Goal: Task Accomplishment & Management: Use online tool/utility

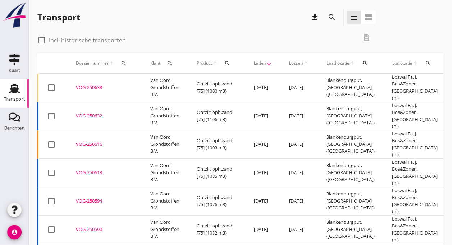
click at [104, 84] on div "VOG-250638" at bounding box center [104, 87] width 57 height 7
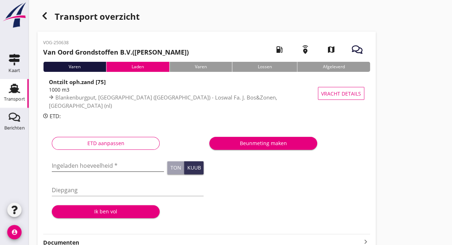
click at [81, 163] on input "Ingeladen hoeveelheid *" at bounding box center [108, 166] width 112 height 12
type input "1003"
click at [81, 188] on input "Diepgang" at bounding box center [128, 191] width 152 height 12
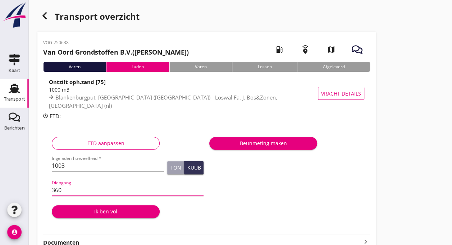
type input "360"
click at [107, 209] on div "Ik ben vol" at bounding box center [106, 212] width 96 height 8
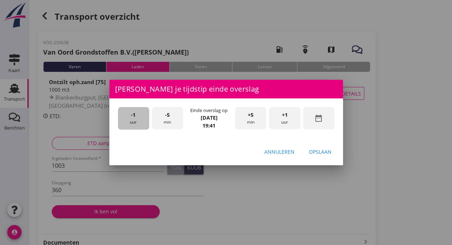
click at [130, 122] on div "-1 uur" at bounding box center [133, 118] width 31 height 23
drag, startPoint x: 137, startPoint y: 133, endPoint x: 232, endPoint y: 119, distance: 96.4
click at [232, 119] on div "-1 uur -5 min Einde overslag op [DATE] 18:41 +5 min +1 uur date_range" at bounding box center [226, 119] width 234 height 41
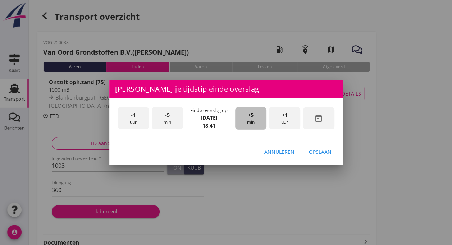
drag, startPoint x: 232, startPoint y: 119, endPoint x: 252, endPoint y: 118, distance: 19.8
click at [252, 118] on span "+5" at bounding box center [251, 115] width 6 height 8
click at [324, 151] on div "Opslaan" at bounding box center [320, 152] width 23 height 8
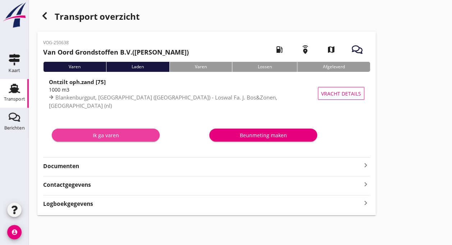
click at [106, 135] on div "Ik ga varen" at bounding box center [106, 136] width 96 height 8
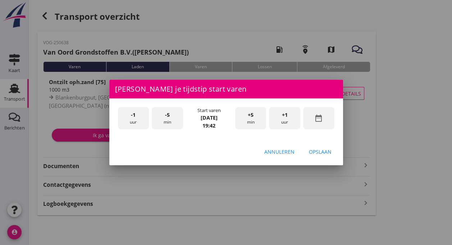
click at [132, 118] on span "-1" at bounding box center [133, 115] width 5 height 8
click at [248, 114] on span "+5" at bounding box center [251, 115] width 6 height 8
click at [319, 152] on div "Opslaan" at bounding box center [320, 152] width 23 height 8
